Goal: Book appointment/travel/reservation

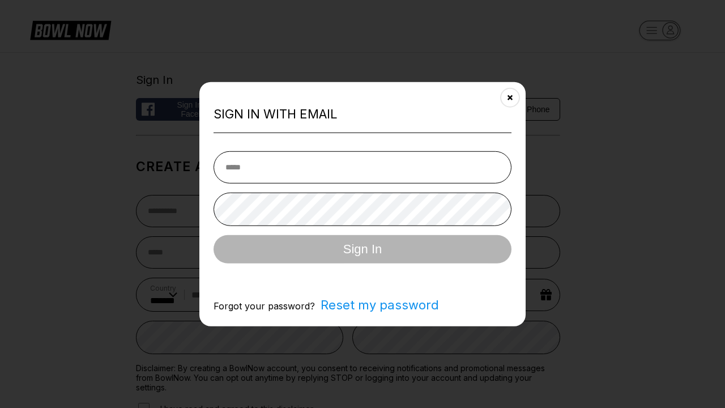
select select "**"
type input "**********"
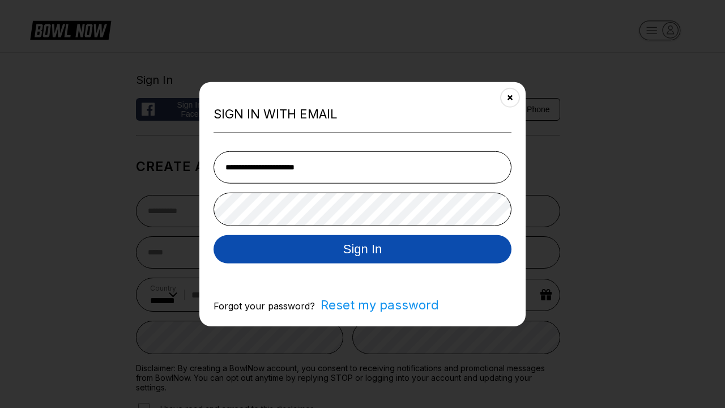
click at [362, 250] on button "Sign In" at bounding box center [362, 248] width 298 height 28
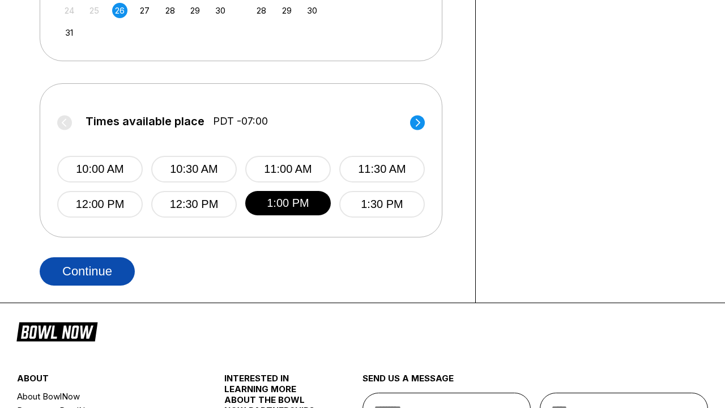
click at [87, 271] on button "Continue" at bounding box center [87, 271] width 95 height 28
